Goal: Information Seeking & Learning: Learn about a topic

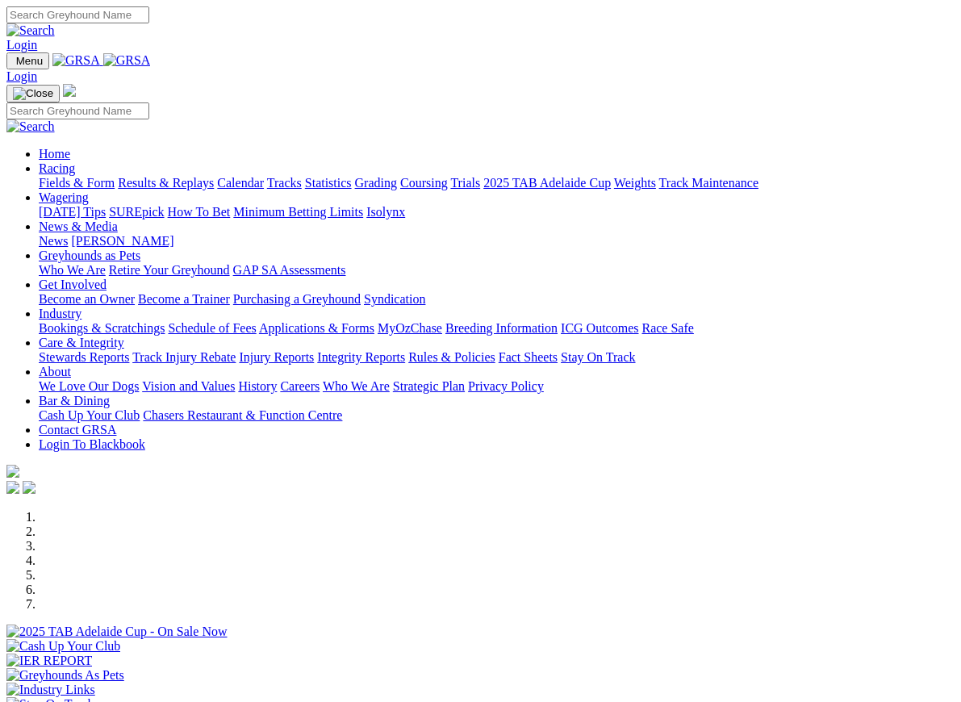
scroll to position [488, 0]
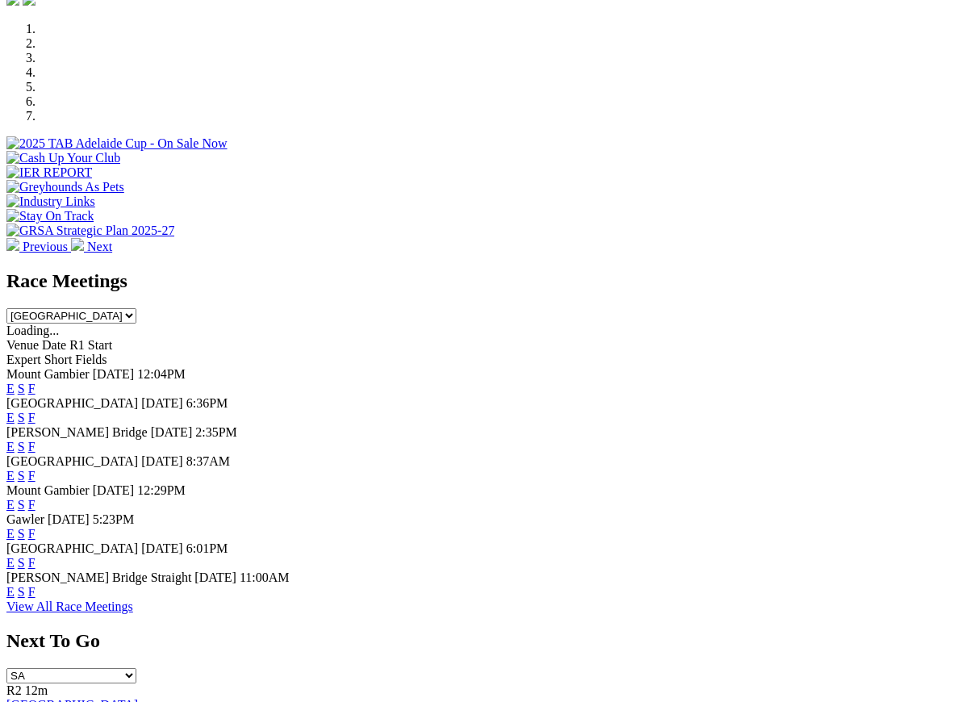
click at [35, 556] on link "F" at bounding box center [31, 563] width 7 height 14
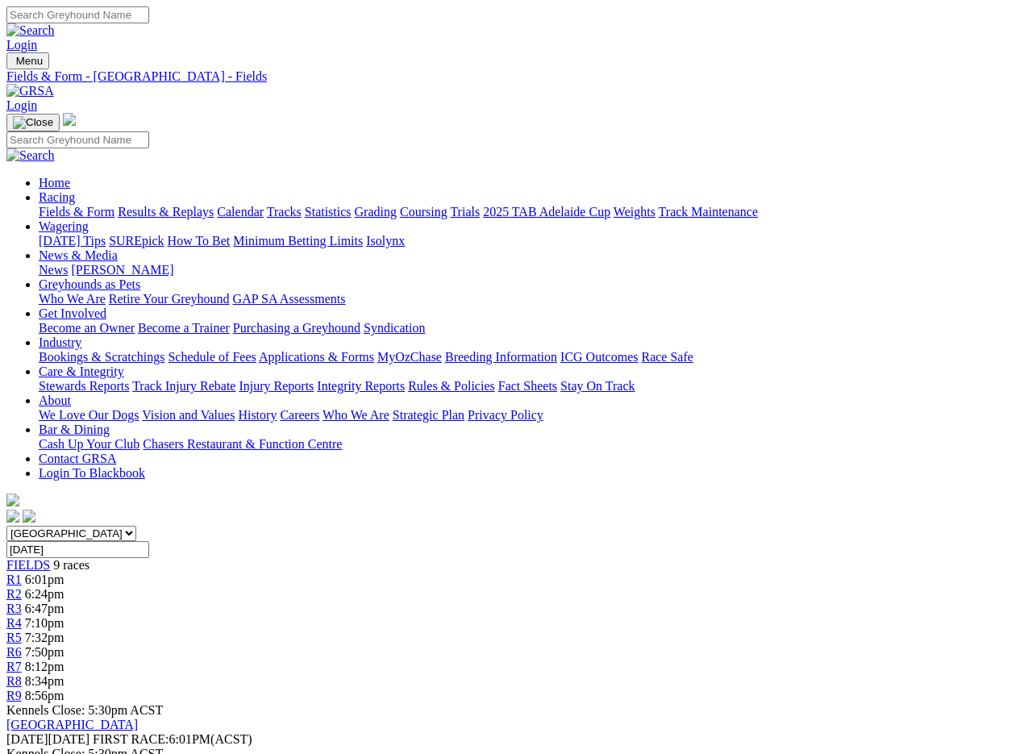
click at [61, 205] on link "Fields & Form" at bounding box center [77, 212] width 76 height 14
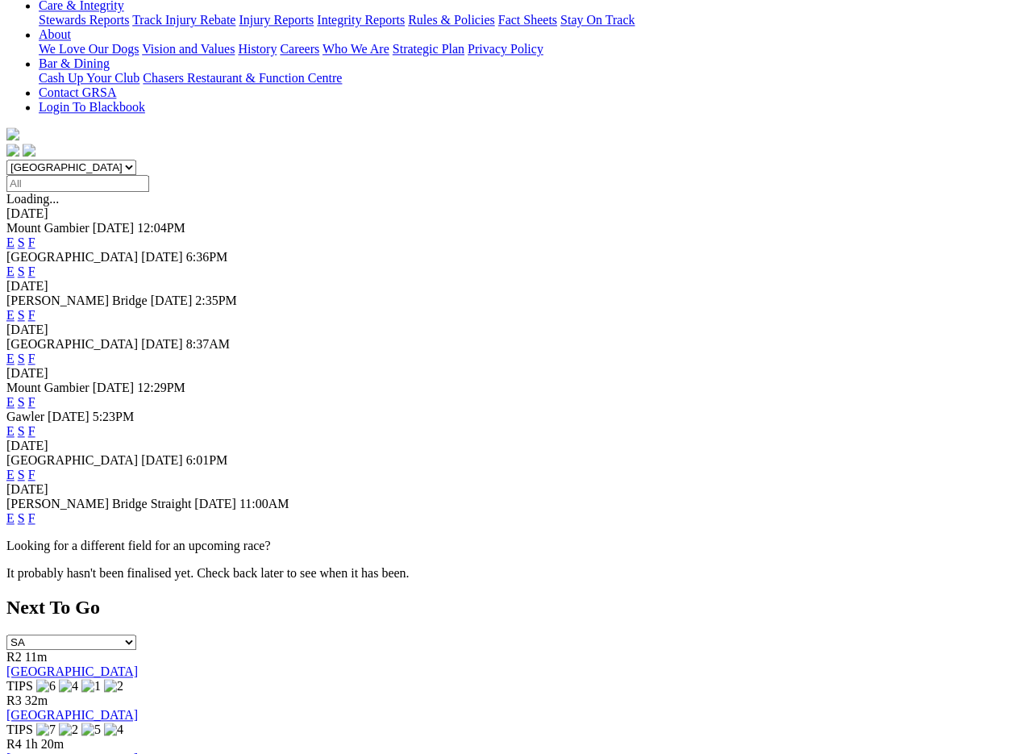
scroll to position [383, 0]
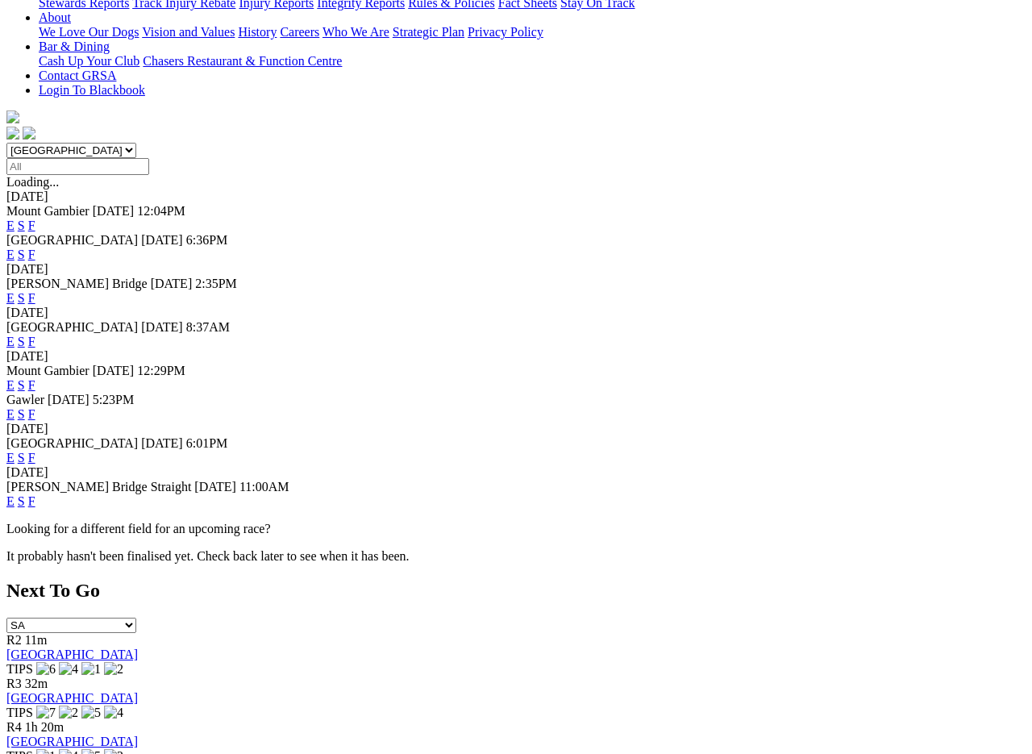
click at [35, 508] on link "F" at bounding box center [31, 501] width 7 height 14
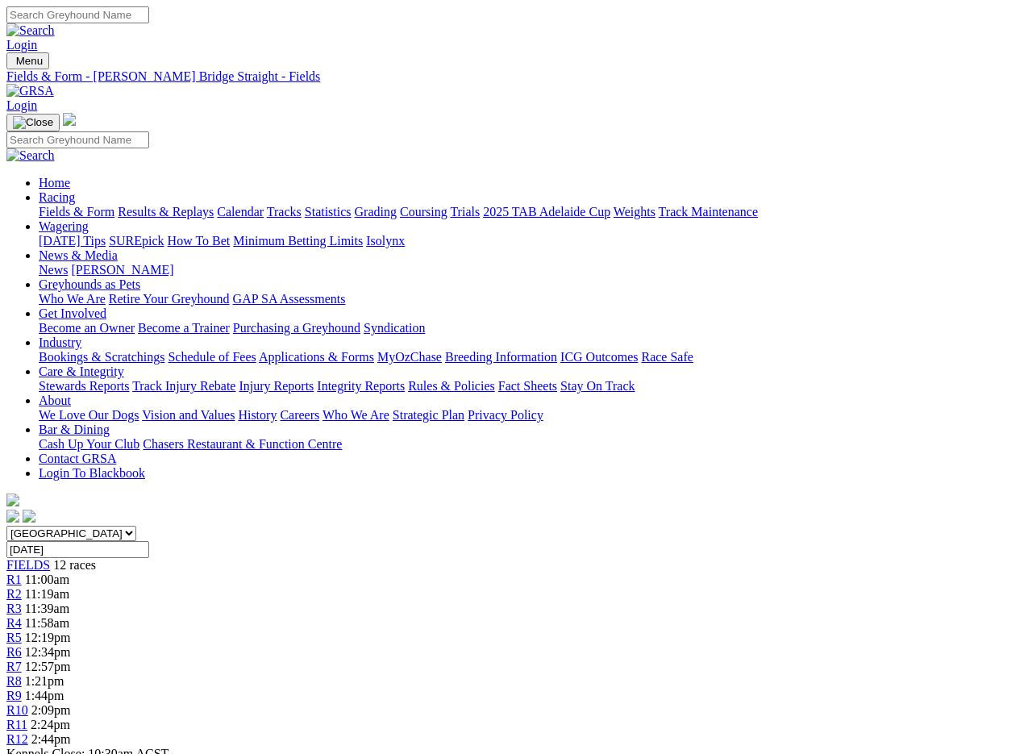
click at [186, 205] on link "Results & Replays" at bounding box center [166, 212] width 96 height 14
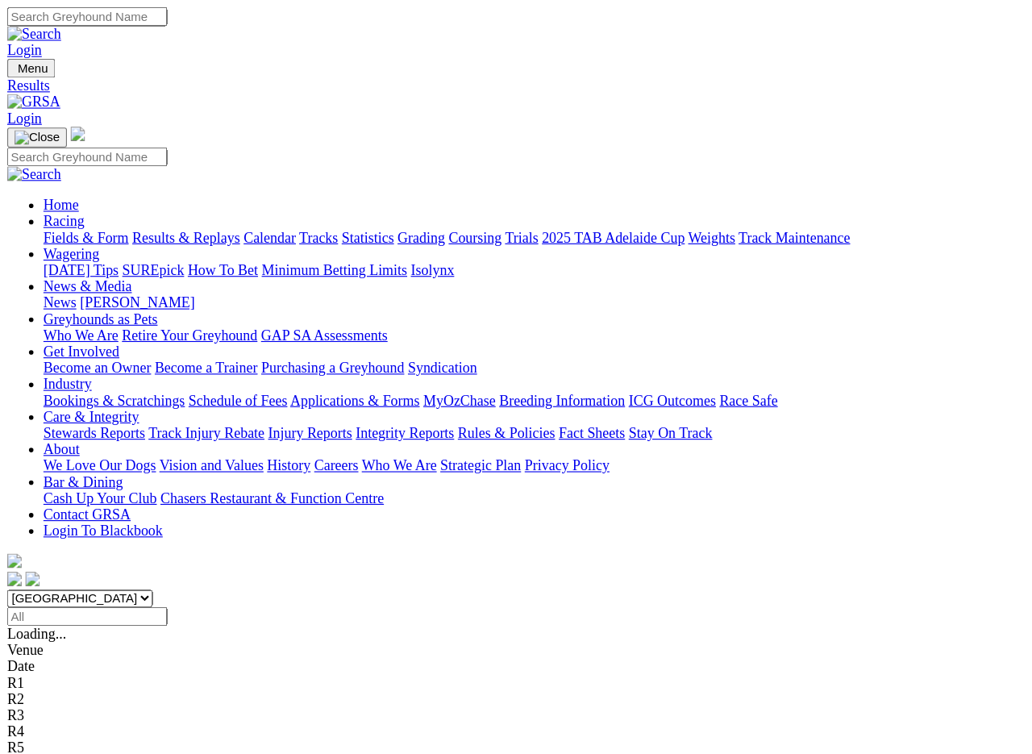
scroll to position [2, 0]
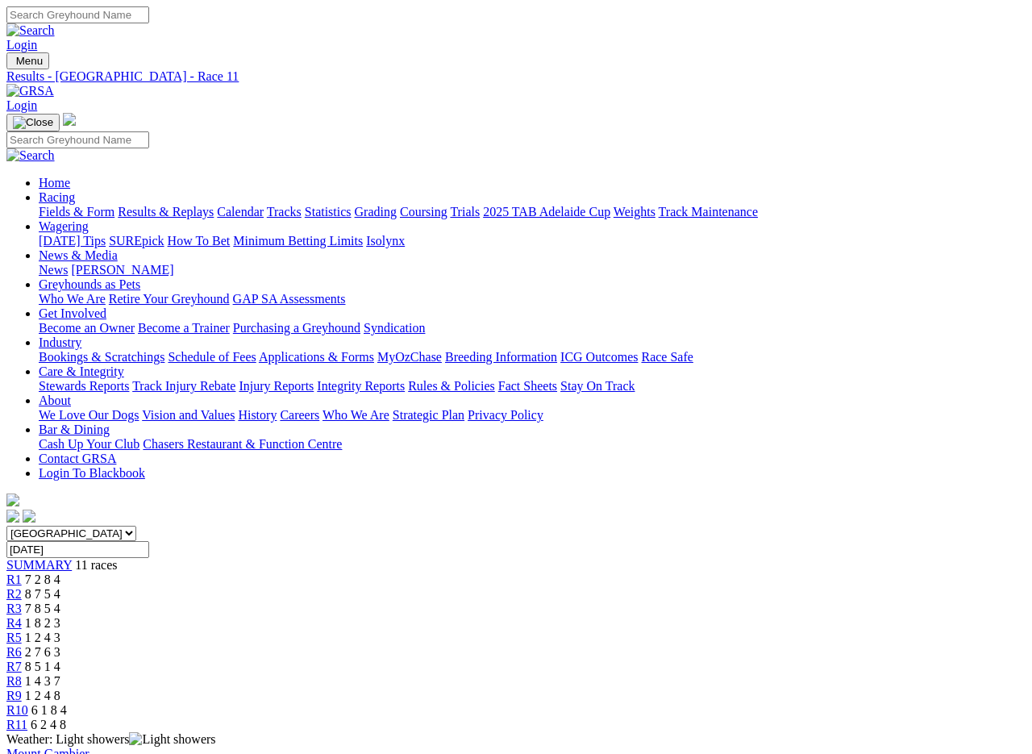
scroll to position [2, 0]
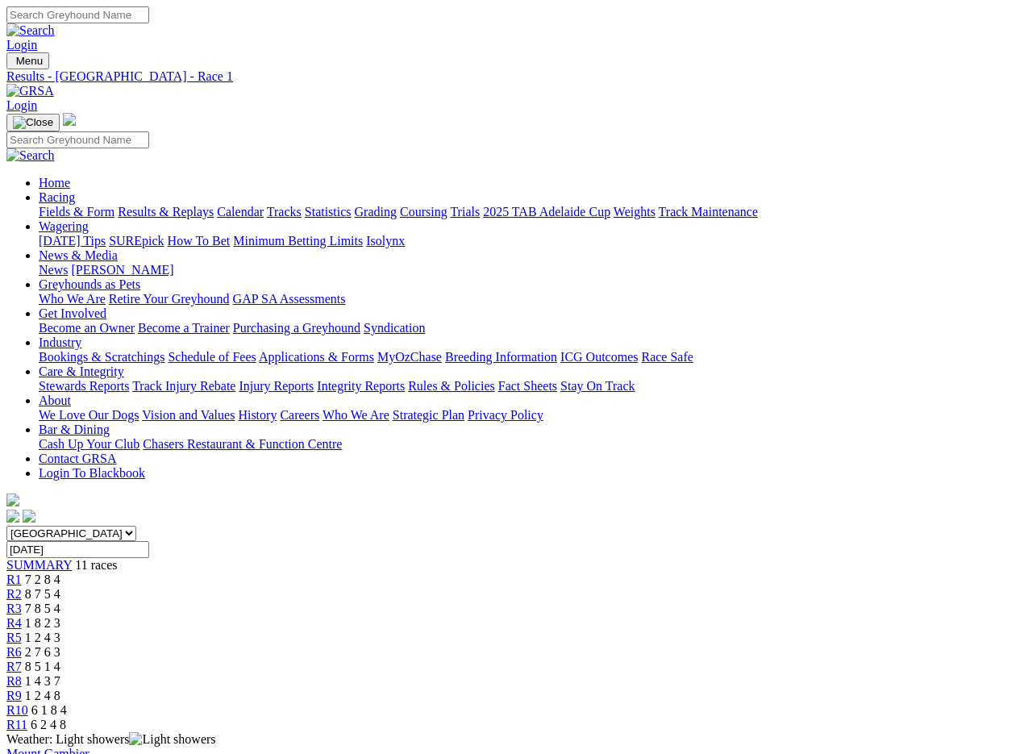
click at [39, 205] on div "Fields & Form Results & Replays Calendar Tracks Statistics Grading Coursing Tri…" at bounding box center [532, 212] width 987 height 15
click at [61, 205] on link "Fields & Form" at bounding box center [77, 212] width 76 height 14
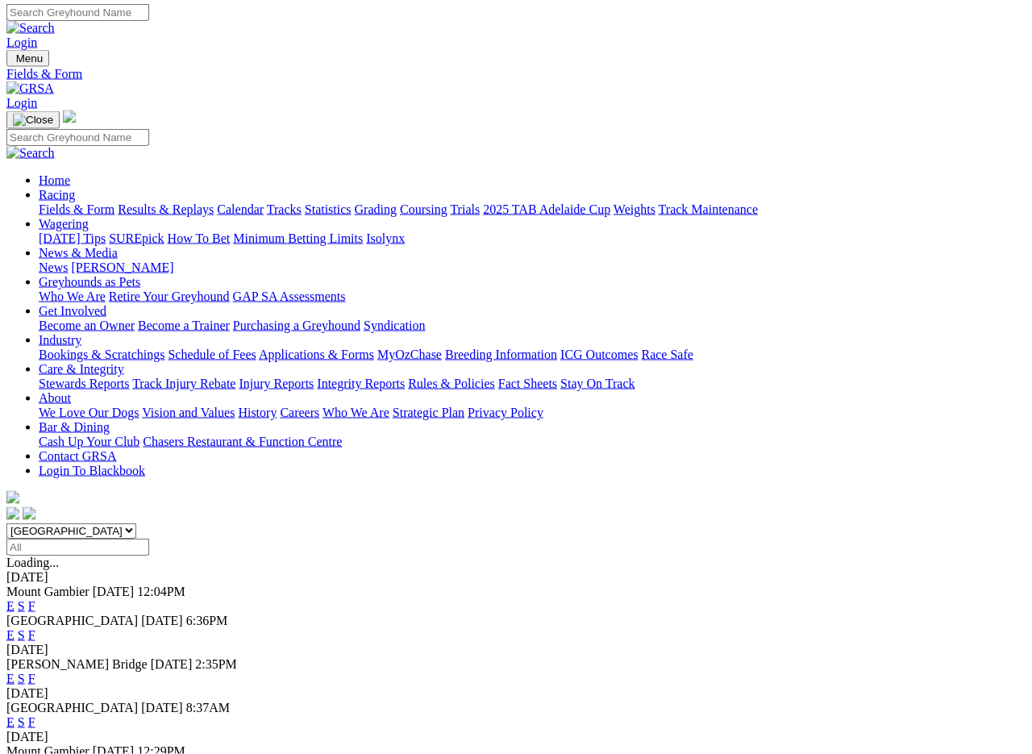
scroll to position [2, 0]
click at [35, 672] on link "F" at bounding box center [31, 679] width 7 height 14
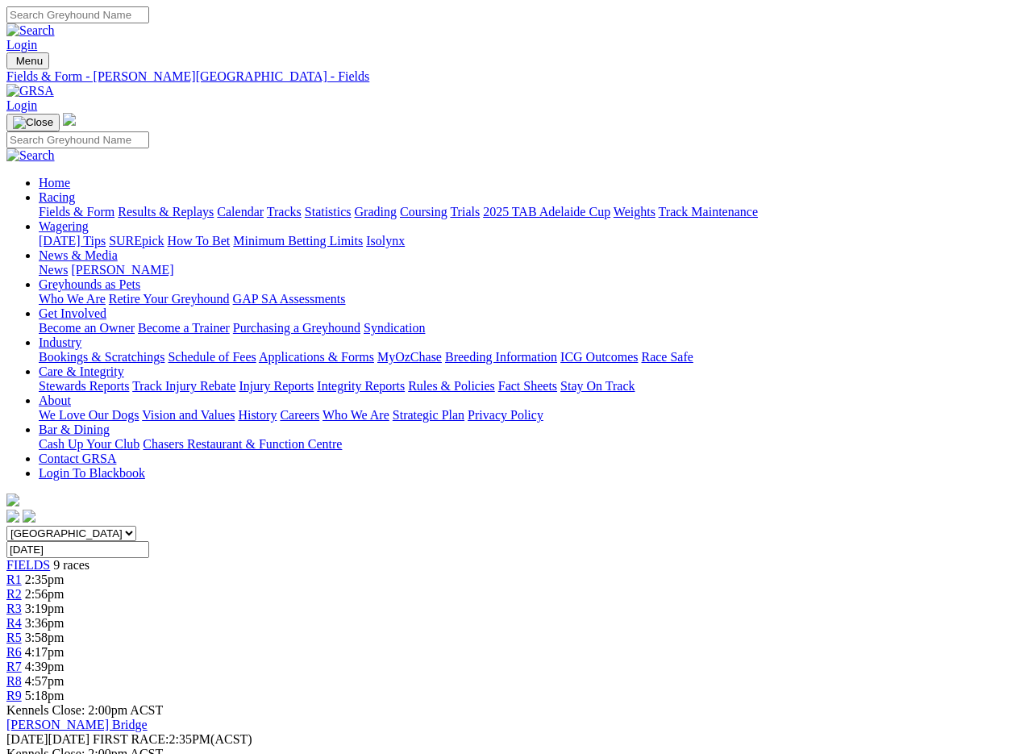
click at [63, 205] on link "Fields & Form" at bounding box center [77, 212] width 76 height 14
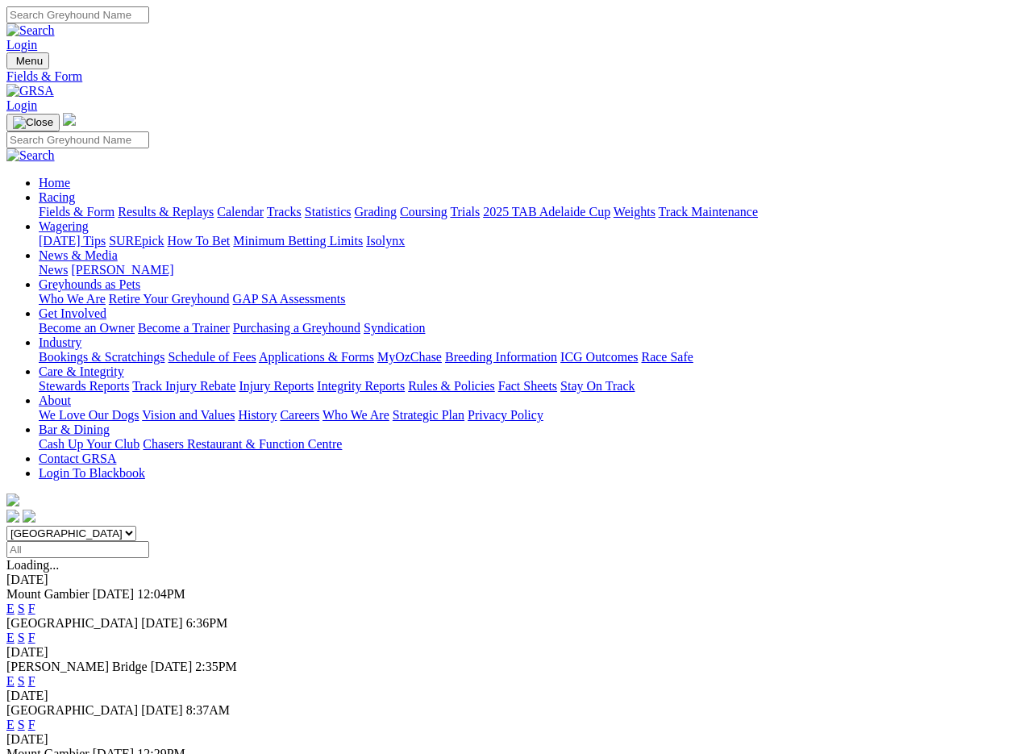
scroll to position [2, 0]
